Goal: Transaction & Acquisition: Purchase product/service

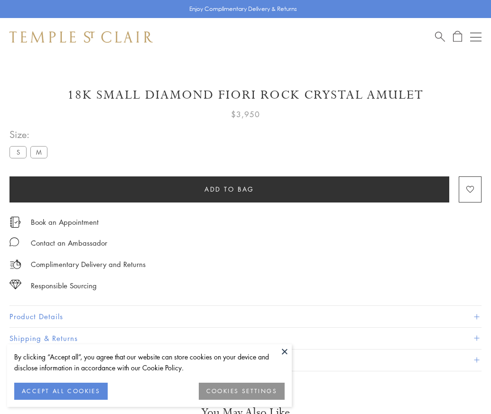
click at [229, 189] on span "Add to bag" at bounding box center [229, 189] width 50 height 10
